Goal: Transaction & Acquisition: Download file/media

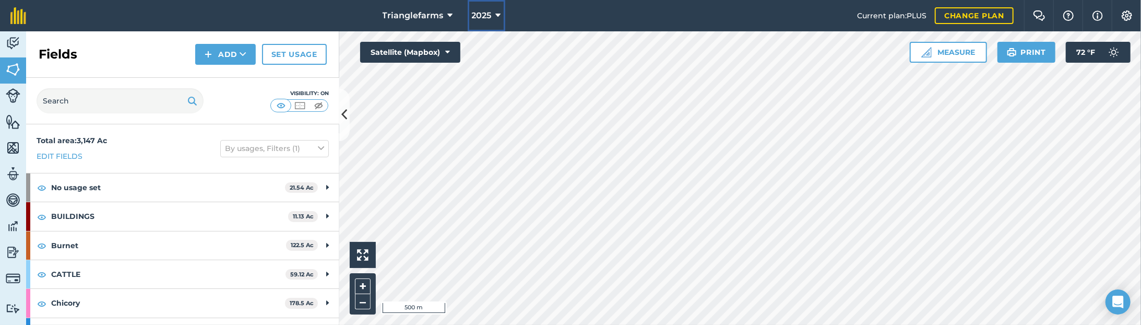
click at [481, 15] on span "2025" at bounding box center [482, 15] width 20 height 13
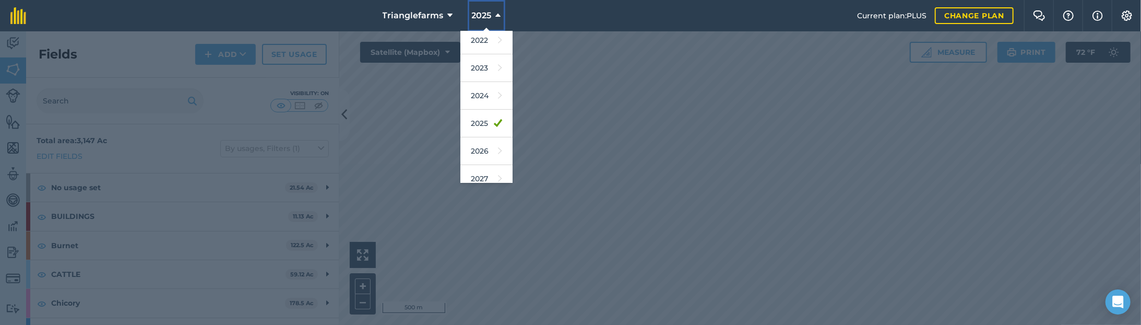
scroll to position [152, 0]
click at [481, 140] on link "2026" at bounding box center [486, 142] width 52 height 28
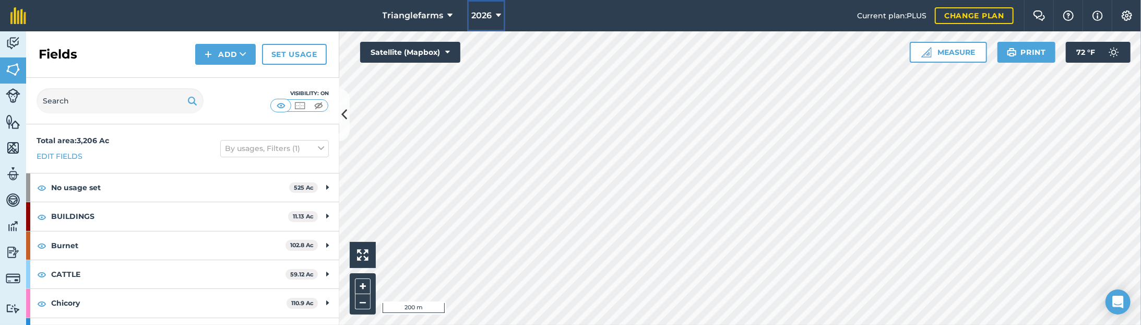
click at [484, 10] on span "2026" at bounding box center [481, 15] width 20 height 13
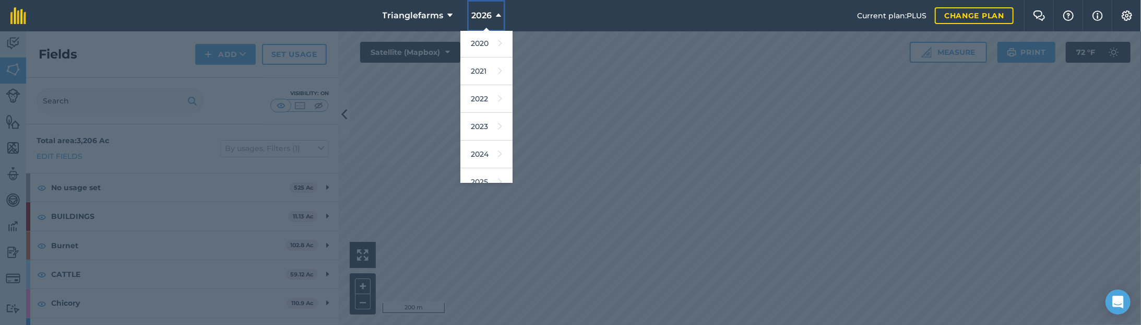
scroll to position [152, 0]
click at [484, 116] on link "2025" at bounding box center [486, 115] width 52 height 28
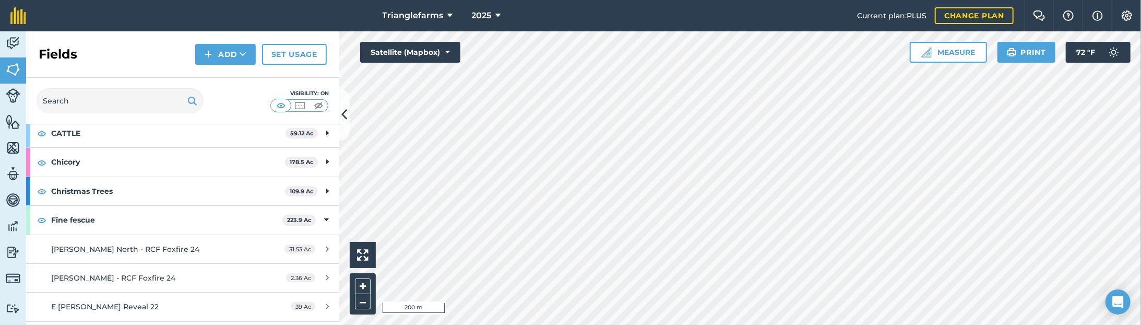
scroll to position [142, 0]
click at [9, 271] on img at bounding box center [13, 278] width 15 height 15
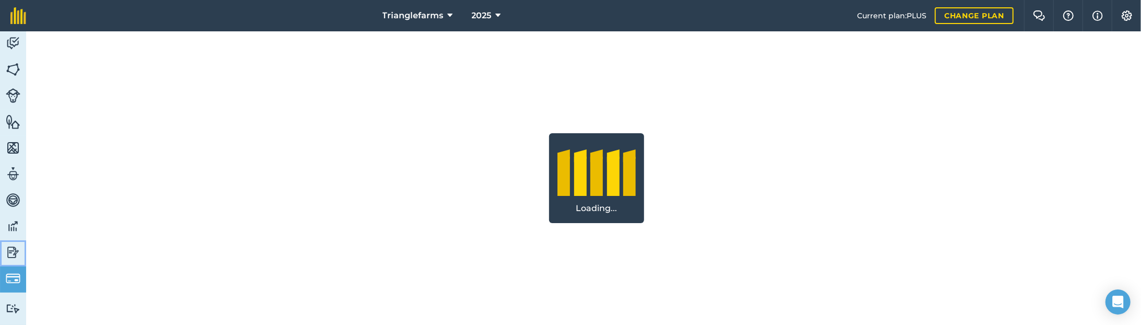
click at [8, 246] on img at bounding box center [13, 252] width 15 height 16
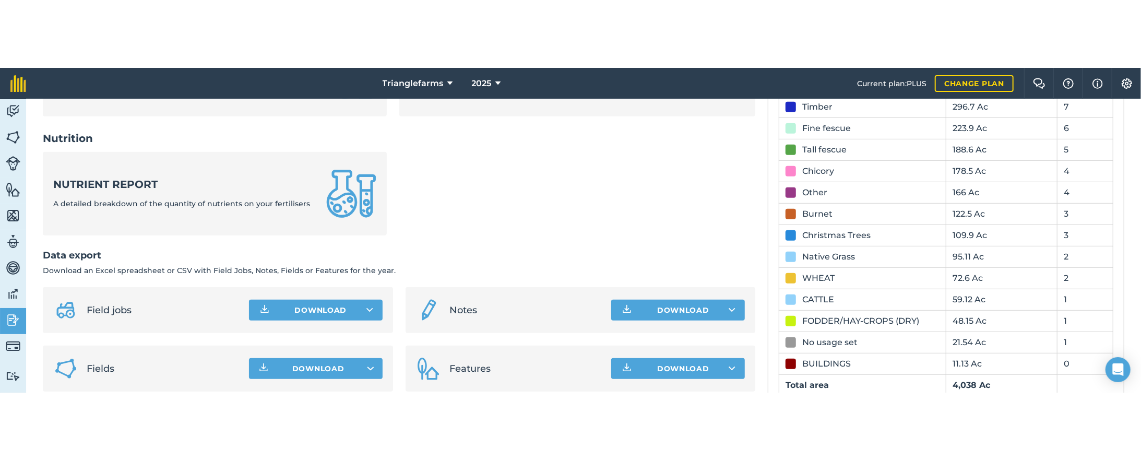
scroll to position [513, 0]
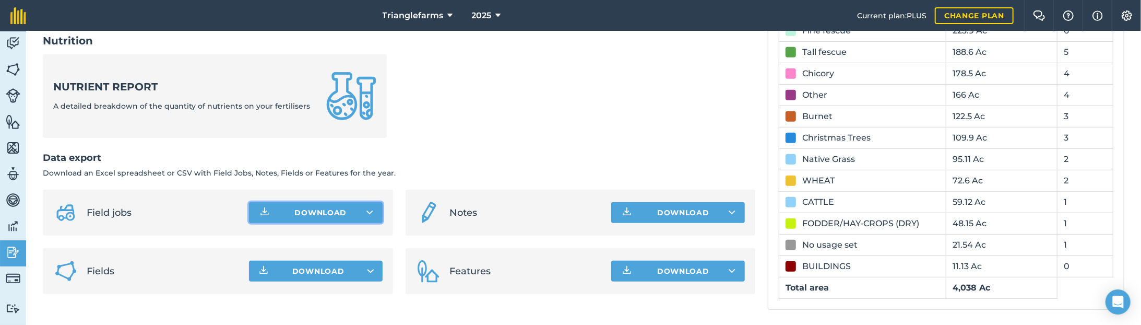
click at [370, 212] on icon at bounding box center [369, 212] width 7 height 10
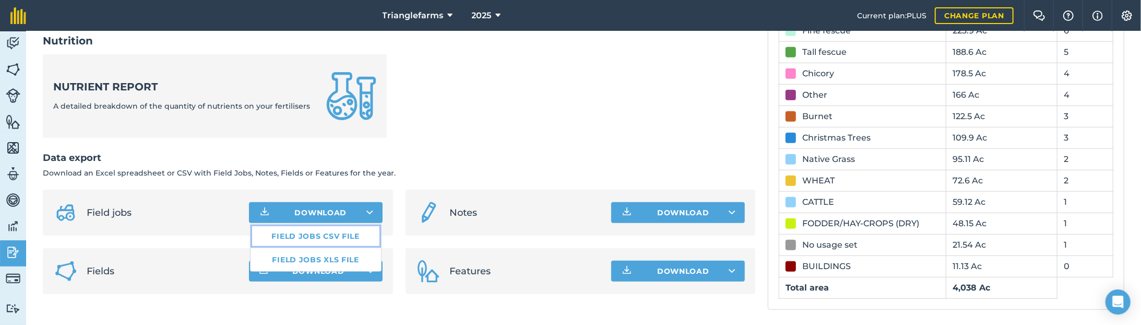
click at [308, 235] on link "Field jobs CSV file" at bounding box center [315, 235] width 130 height 23
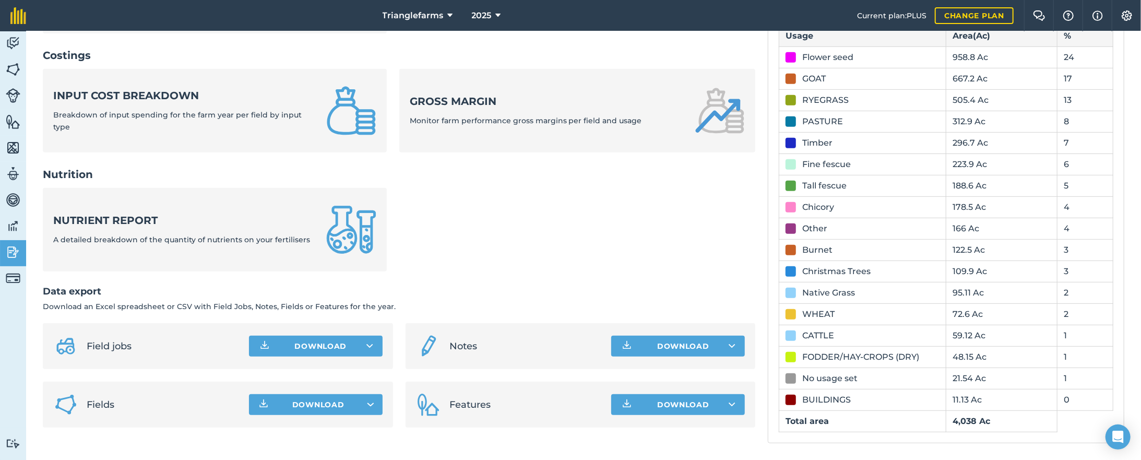
scroll to position [378, 0]
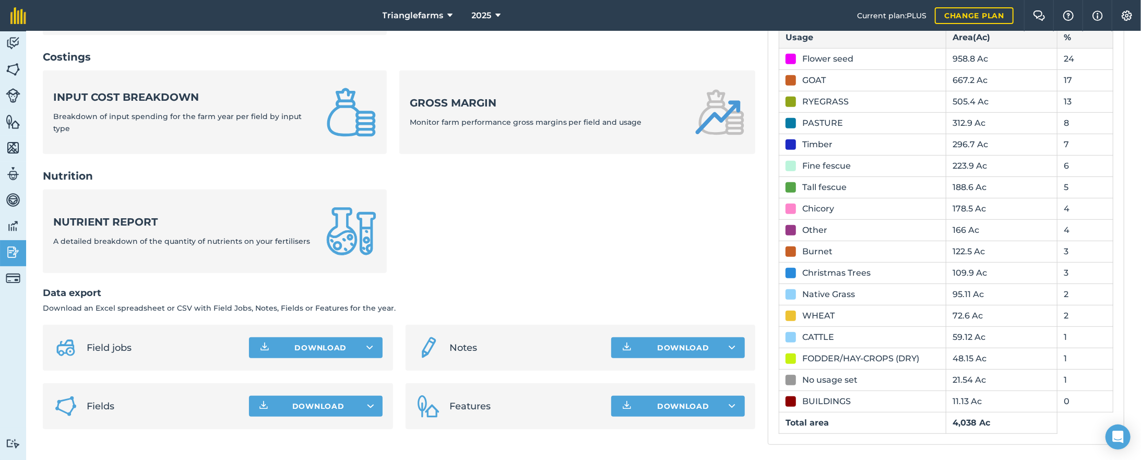
click at [37, 310] on div "2025 Reports Inputs Input summary Summary of input totals applied this farm yea…" at bounding box center [583, 57] width 1114 height 808
click at [502, 15] on button "2025" at bounding box center [486, 15] width 38 height 31
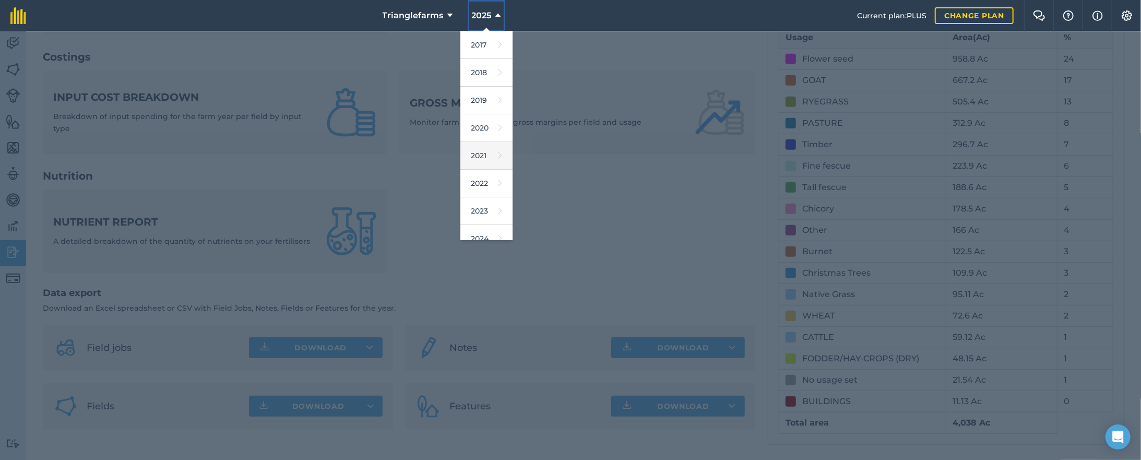
scroll to position [94, 0]
click at [475, 200] on link "2026" at bounding box center [486, 200] width 52 height 28
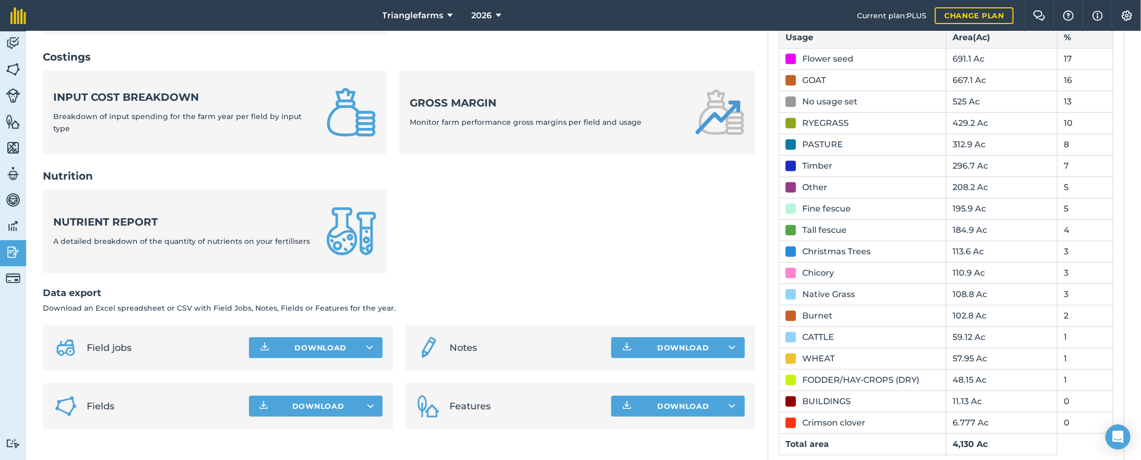
scroll to position [400, 0]
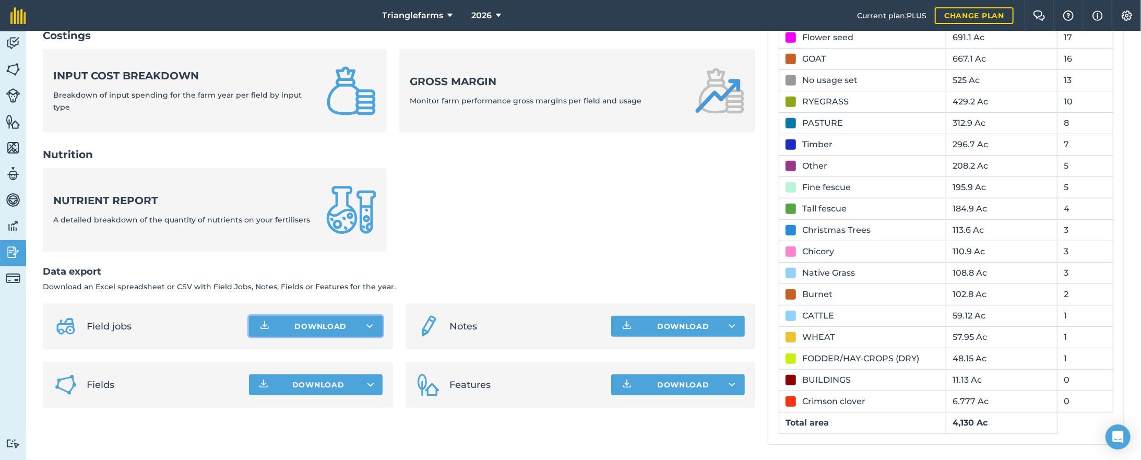
click at [368, 323] on icon at bounding box center [369, 326] width 7 height 10
click at [315, 324] on link "Field jobs CSV file" at bounding box center [315, 349] width 130 height 23
click at [369, 323] on icon at bounding box center [369, 326] width 7 height 10
click at [321, 324] on link "Field jobs CSV file" at bounding box center [315, 349] width 130 height 23
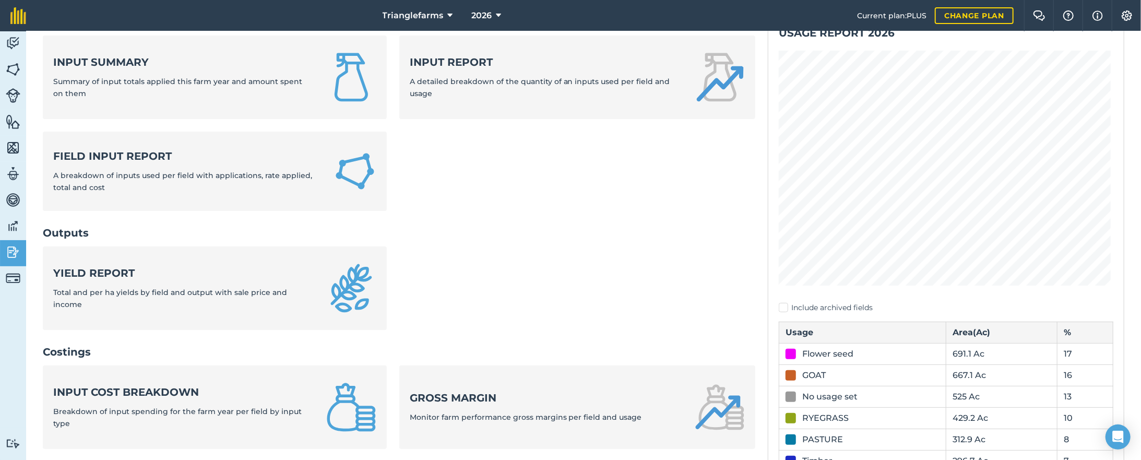
scroll to position [20, 0]
